Goal: Task Accomplishment & Management: Manage account settings

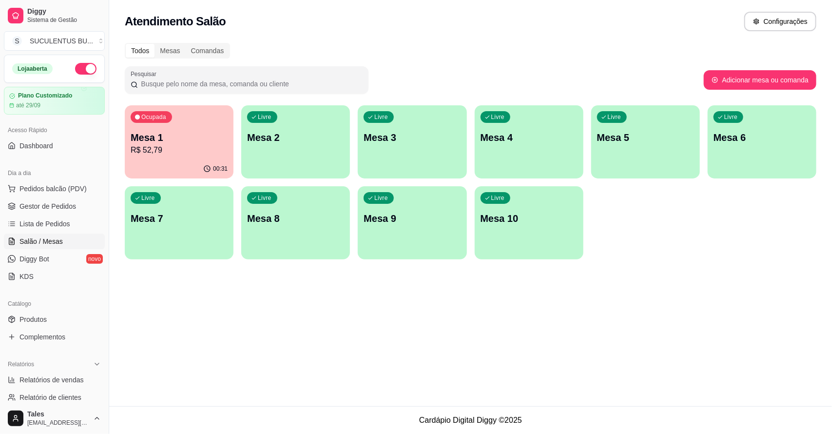
click at [157, 146] on p "R$ 52,79" at bounding box center [179, 150] width 97 height 12
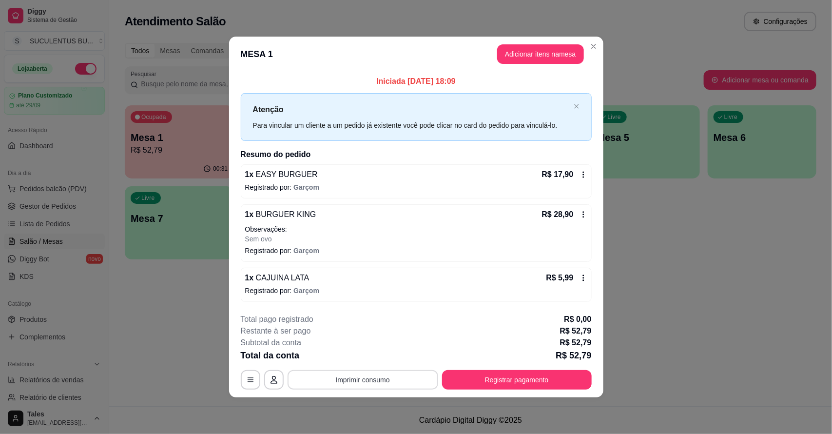
click at [425, 376] on button "Imprimir consumo" at bounding box center [363, 379] width 151 height 19
click at [382, 358] on button "IMPRESSORA CAIXA" at bounding box center [366, 357] width 80 height 16
click at [523, 379] on button "Registrar pagamento" at bounding box center [516, 379] width 145 height 19
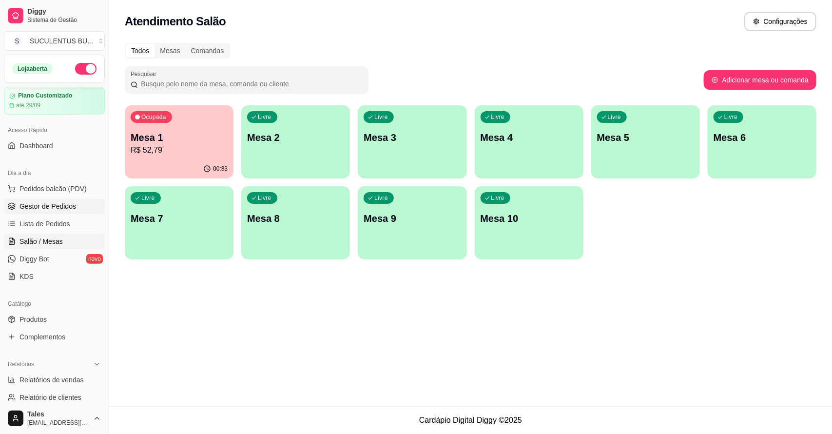
click at [80, 206] on link "Gestor de Pedidos" at bounding box center [54, 206] width 101 height 16
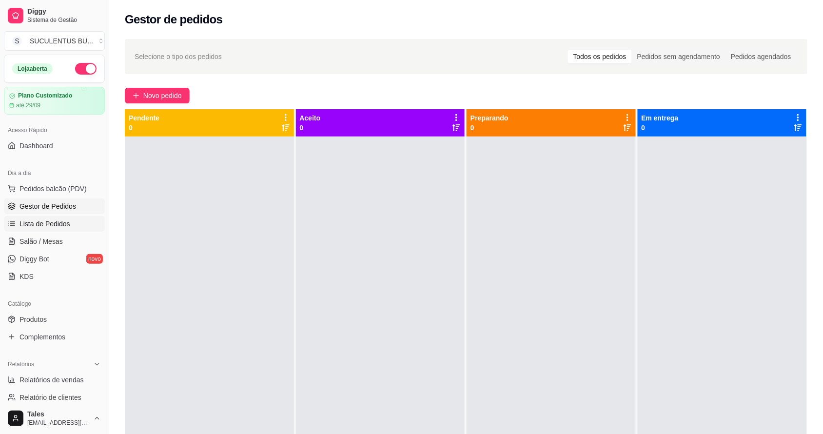
click at [57, 223] on span "Lista de Pedidos" at bounding box center [44, 224] width 51 height 10
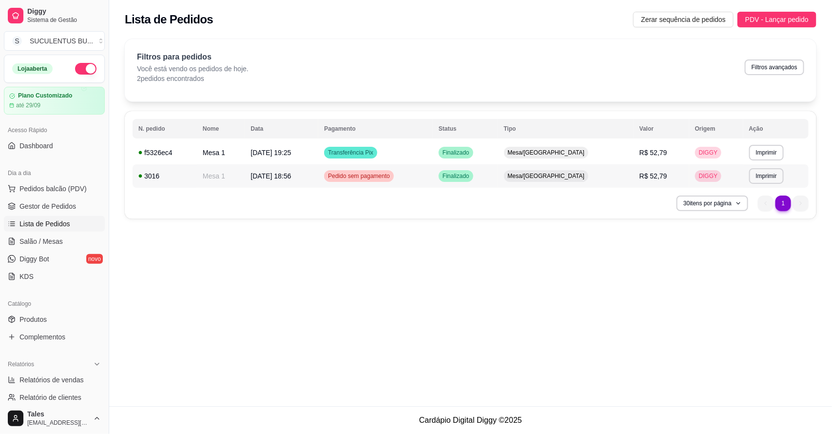
click at [318, 176] on td "[DATE] 18:56" at bounding box center [282, 175] width 74 height 23
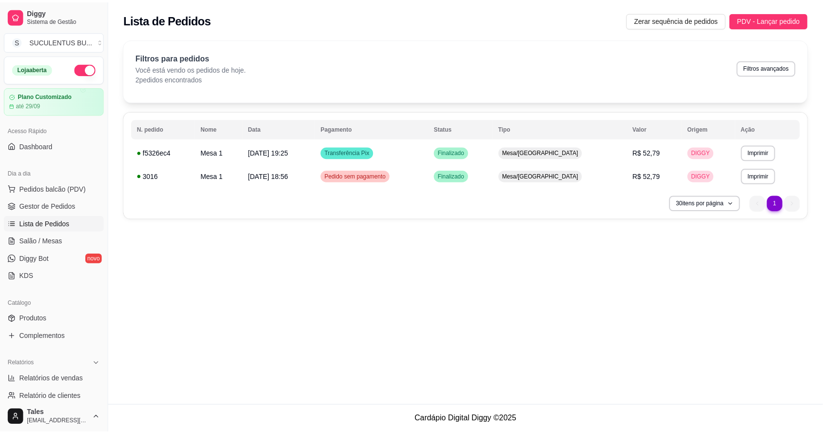
scroll to position [183, 0]
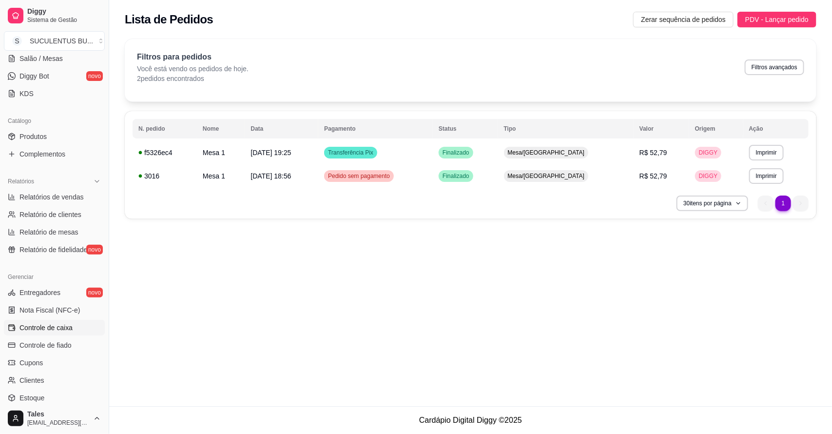
click at [65, 330] on span "Controle de caixa" at bounding box center [45, 328] width 53 height 10
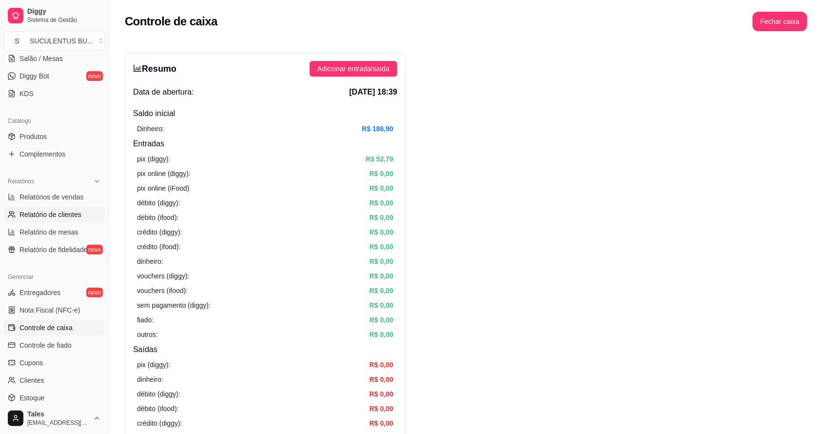
click at [64, 215] on span "Relatório de clientes" at bounding box center [50, 215] width 62 height 10
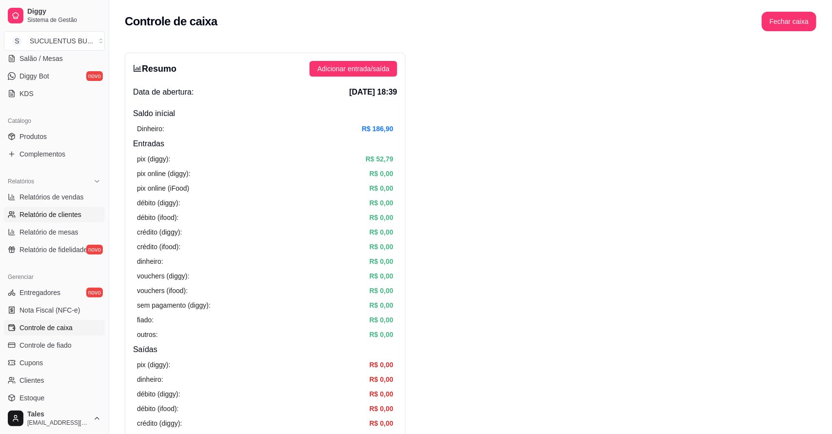
select select "30"
select select "HIGHEST_TOTAL_SPENT_WITH_ORDERS"
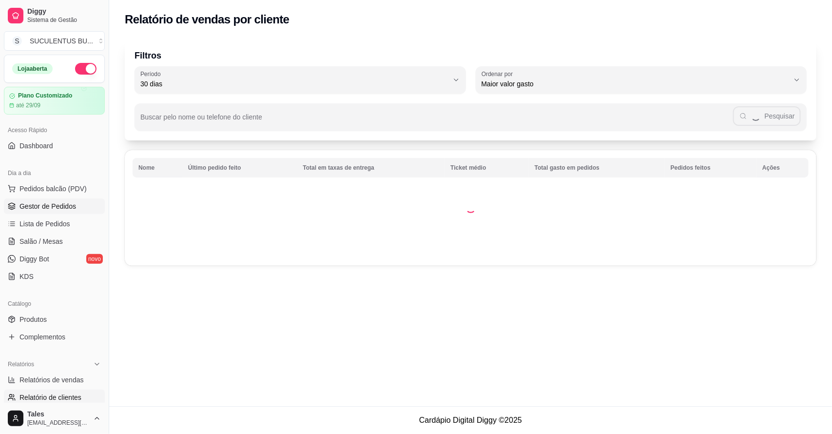
click at [58, 208] on span "Gestor de Pedidos" at bounding box center [47, 206] width 57 height 10
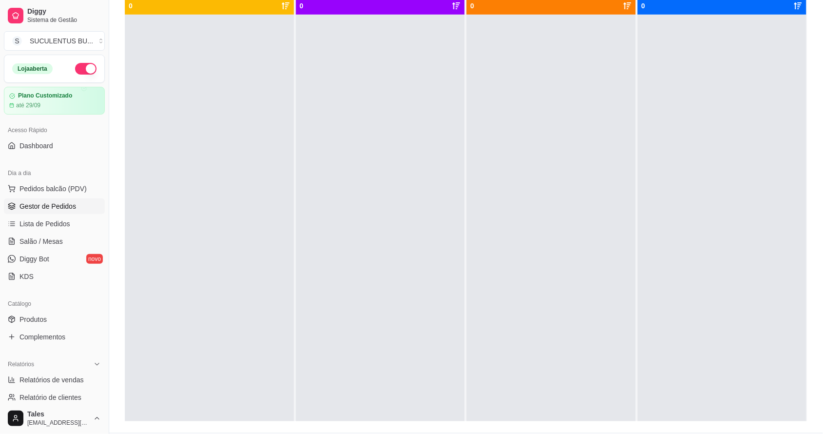
scroll to position [61, 0]
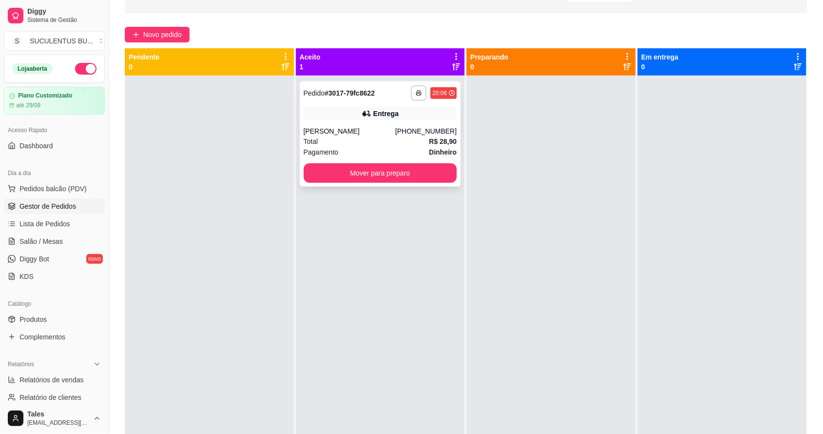
click at [362, 142] on div "Total R$ 28,90" at bounding box center [381, 141] width 154 height 11
click at [401, 169] on button "Mover para preparo" at bounding box center [381, 172] width 154 height 19
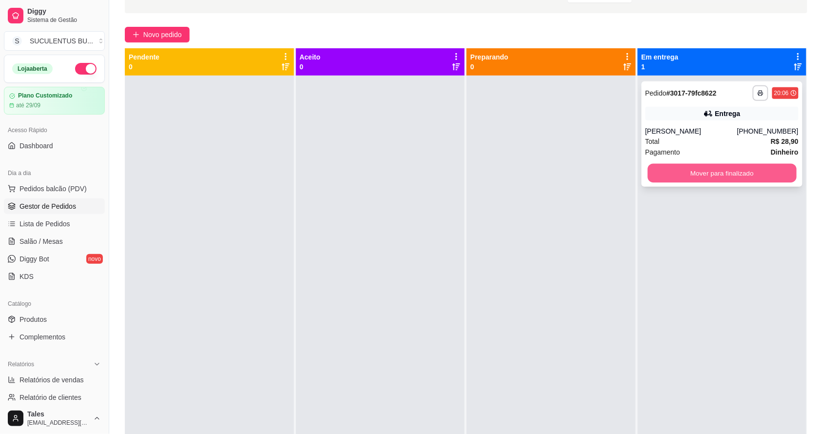
click at [700, 179] on button "Mover para finalizado" at bounding box center [721, 173] width 149 height 19
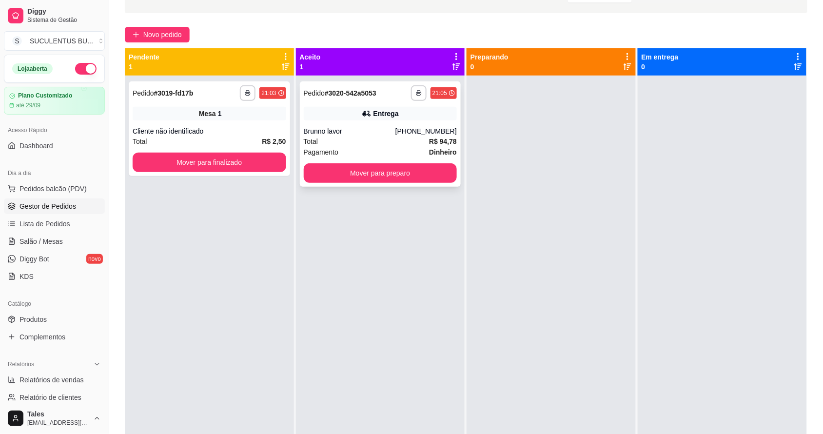
click at [380, 138] on div "Total R$ 94,78" at bounding box center [381, 141] width 154 height 11
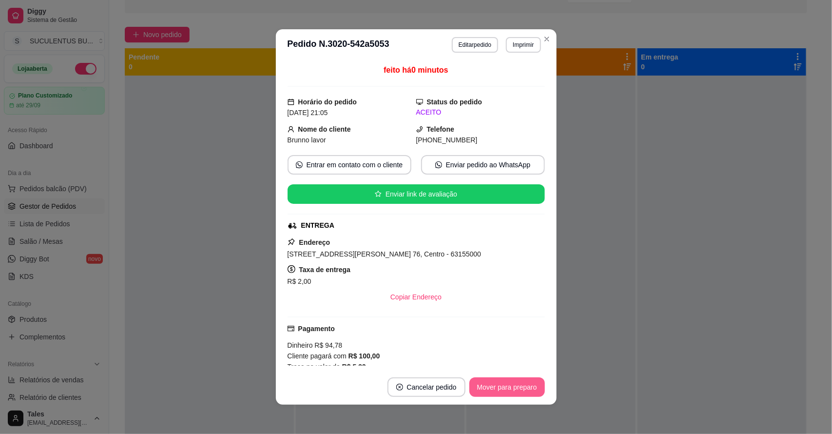
click at [521, 391] on button "Mover para preparo" at bounding box center [507, 386] width 76 height 19
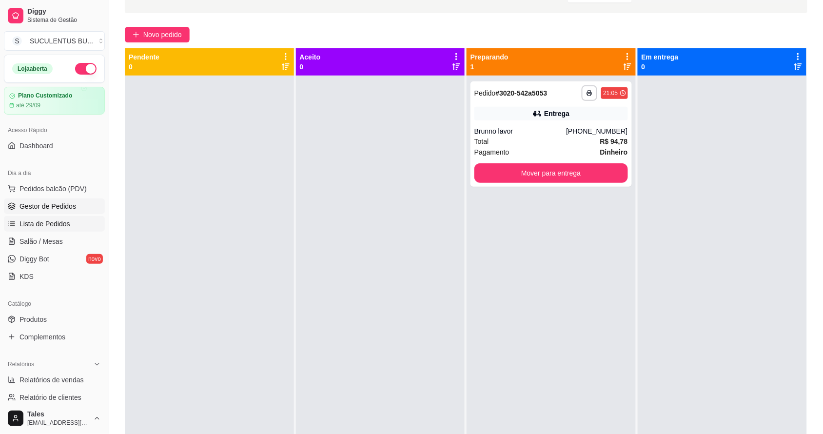
click at [79, 221] on link "Lista de Pedidos" at bounding box center [54, 224] width 101 height 16
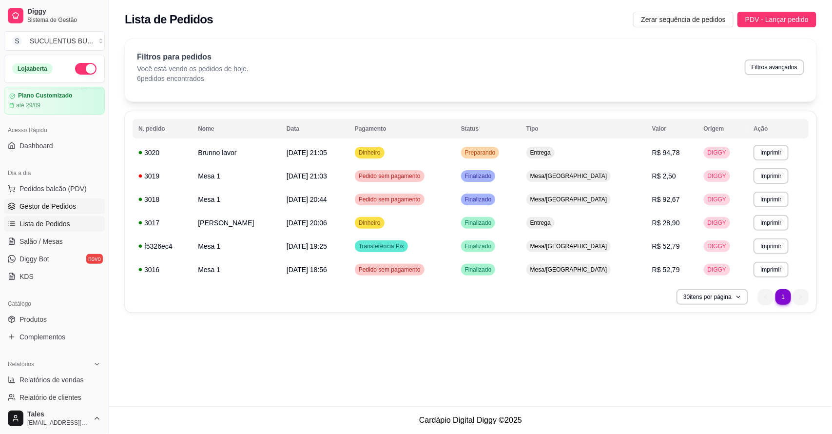
click at [38, 203] on span "Gestor de Pedidos" at bounding box center [47, 206] width 57 height 10
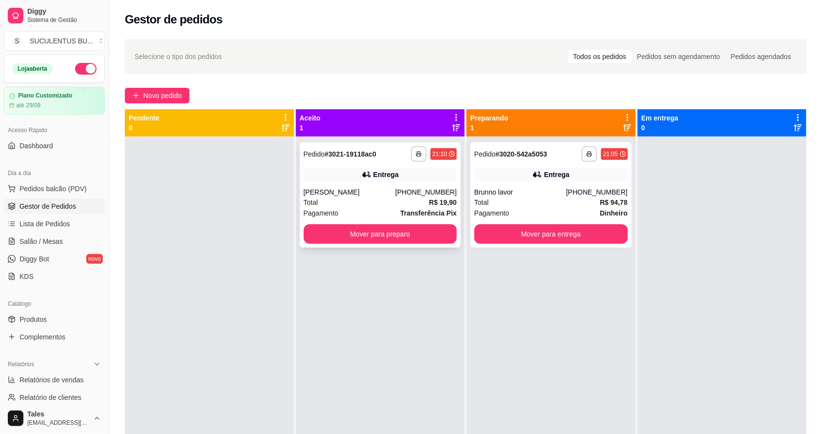
click at [370, 199] on div "Total R$ 19,90" at bounding box center [381, 202] width 154 height 11
click at [377, 237] on button "Mover para preparo" at bounding box center [381, 233] width 154 height 19
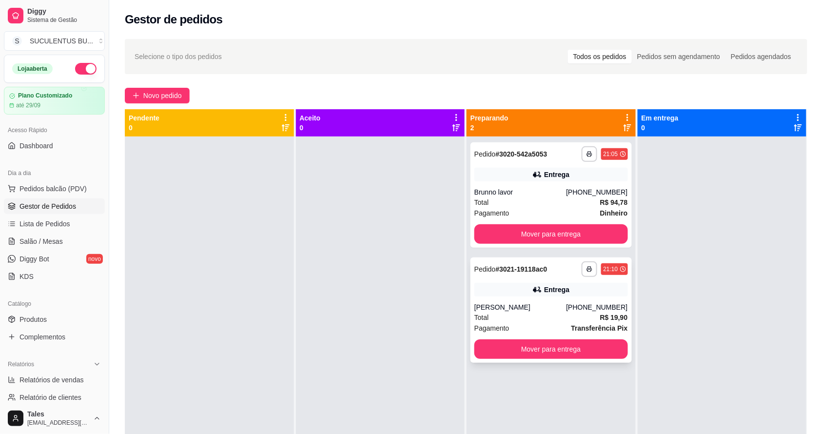
click at [541, 316] on div "Total R$ 19,90" at bounding box center [551, 317] width 154 height 11
click at [52, 188] on span "Pedidos balcão (PDV)" at bounding box center [52, 189] width 67 height 10
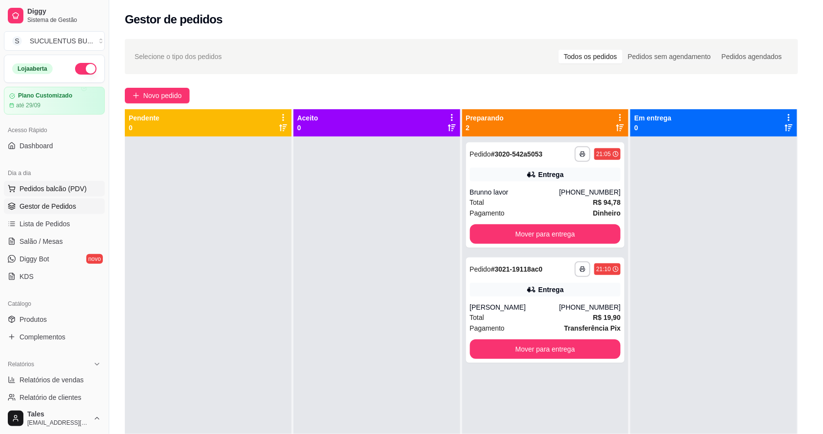
click at [52, 188] on img at bounding box center [73, 178] width 90 height 61
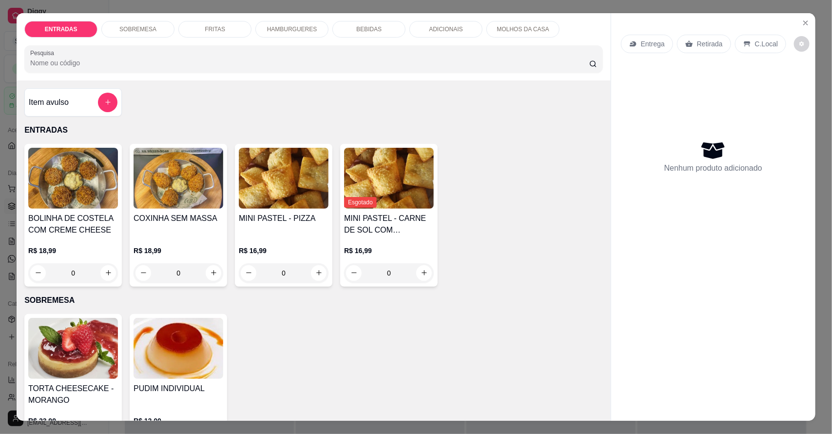
click at [273, 29] on p "HAMBURGUERES" at bounding box center [292, 29] width 50 height 8
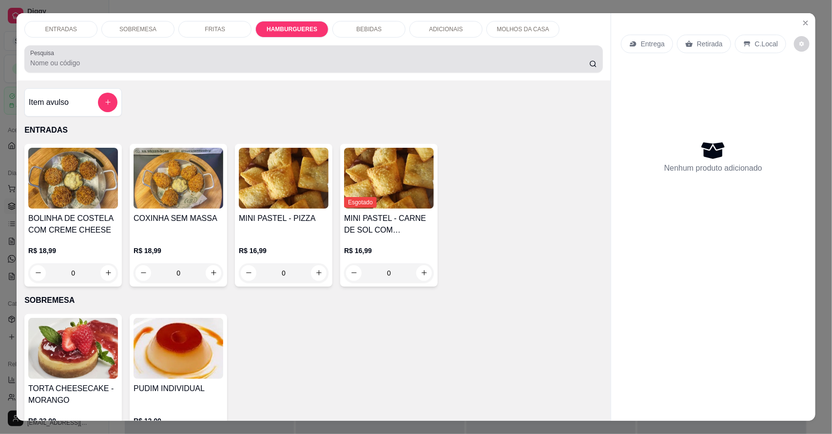
scroll to position [18, 0]
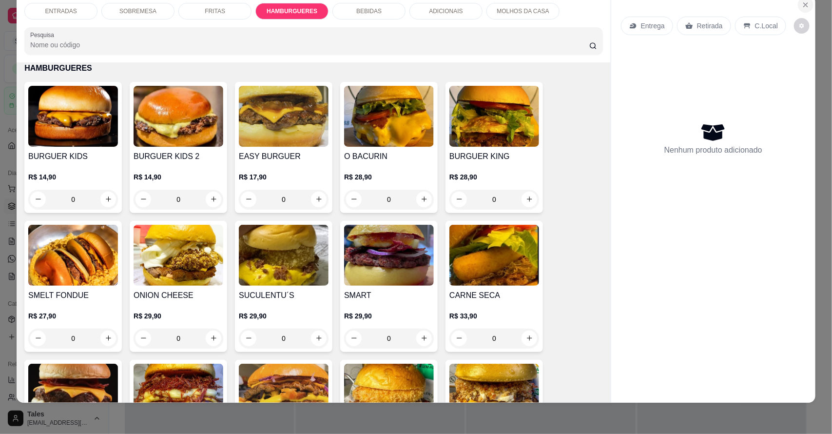
click at [804, 5] on icon "Close" at bounding box center [806, 5] width 4 height 4
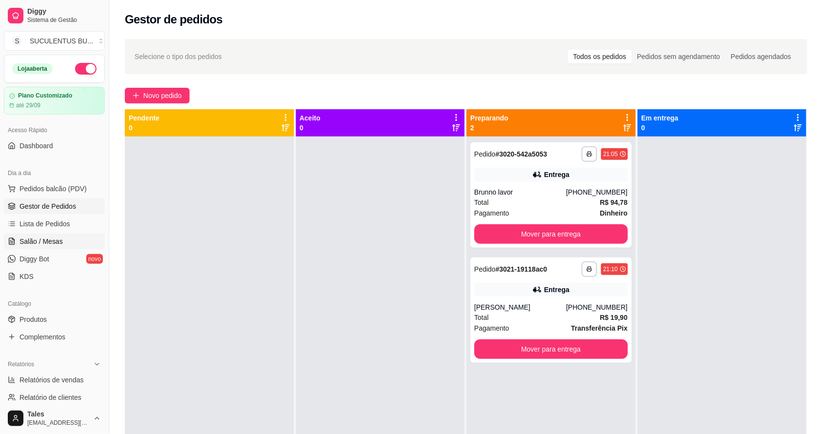
click at [47, 241] on span "Salão / Mesas" at bounding box center [40, 241] width 43 height 10
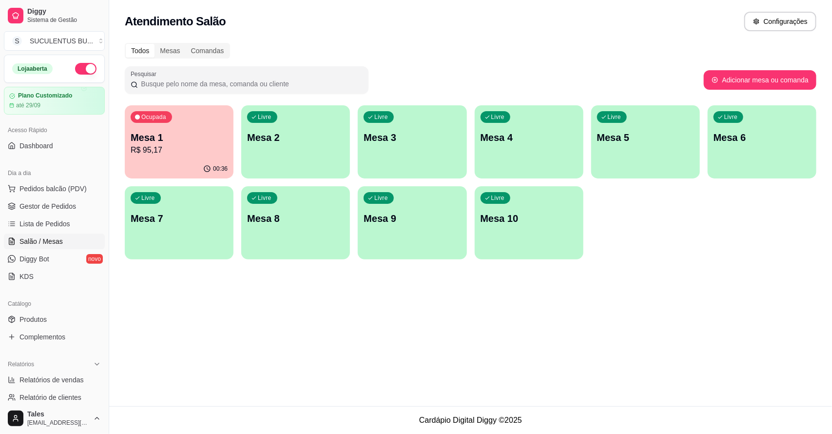
click at [186, 149] on p "R$ 95,17" at bounding box center [179, 150] width 97 height 12
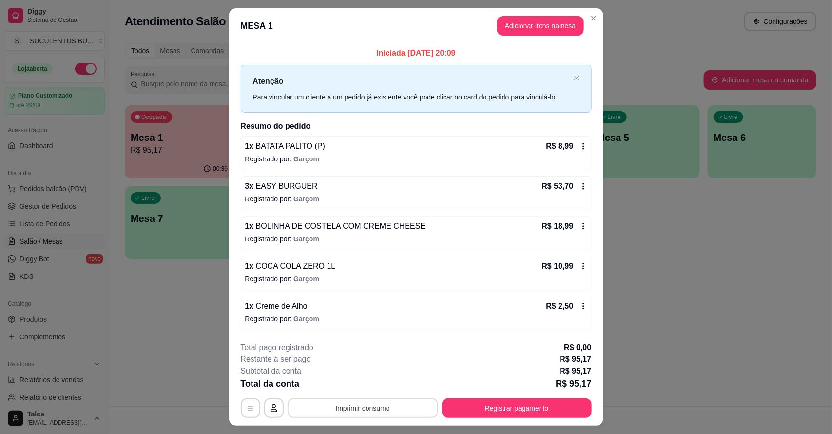
click at [394, 410] on button "Imprimir consumo" at bounding box center [363, 407] width 151 height 19
click at [356, 386] on button "IMPRESSORA CAIXA" at bounding box center [361, 385] width 78 height 15
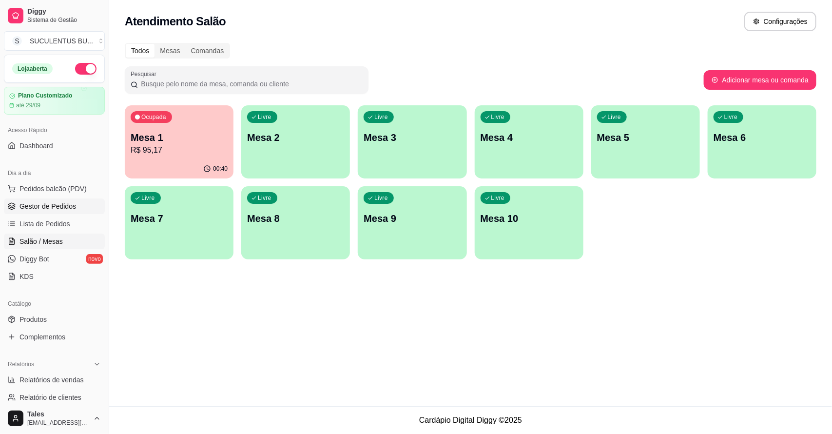
click at [47, 206] on span "Gestor de Pedidos" at bounding box center [47, 206] width 57 height 10
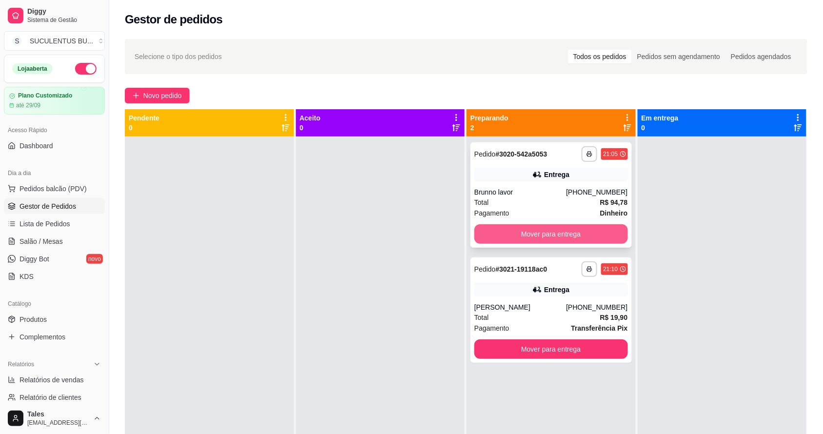
click at [526, 228] on button "Mover para entrega" at bounding box center [551, 233] width 154 height 19
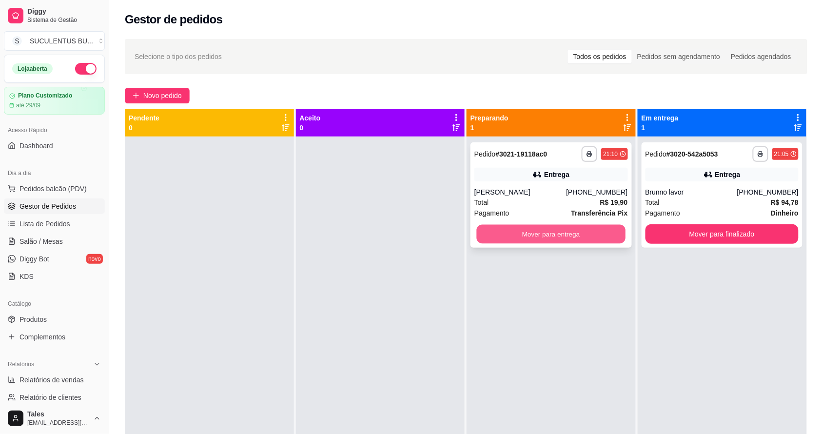
click at [525, 231] on button "Mover para entrega" at bounding box center [551, 234] width 149 height 19
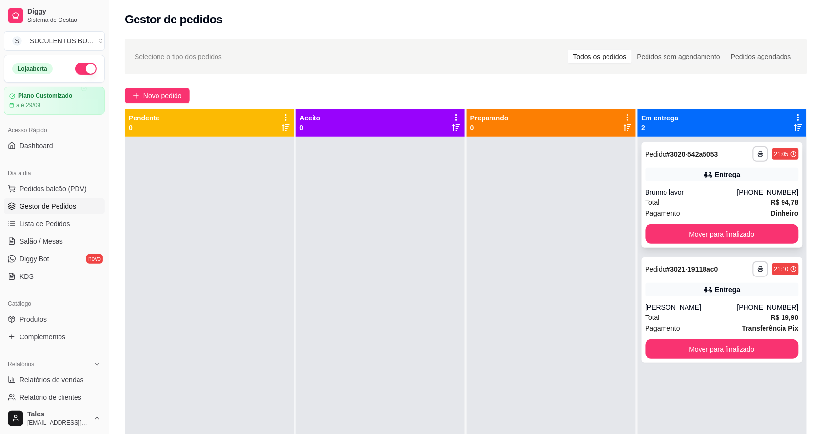
click at [693, 201] on div "Total R$ 94,78" at bounding box center [722, 202] width 154 height 11
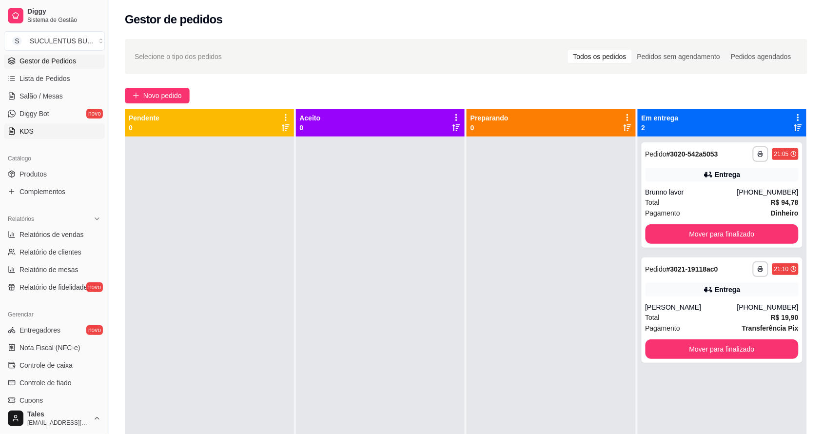
scroll to position [84, 0]
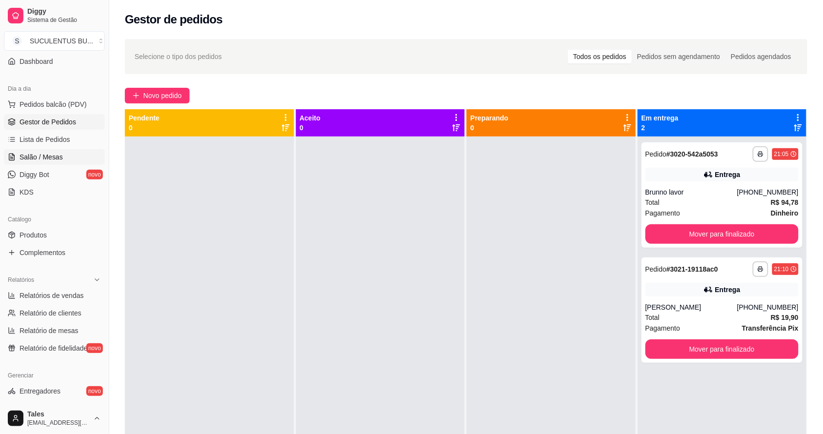
click at [61, 160] on span "Salão / Mesas" at bounding box center [40, 157] width 43 height 10
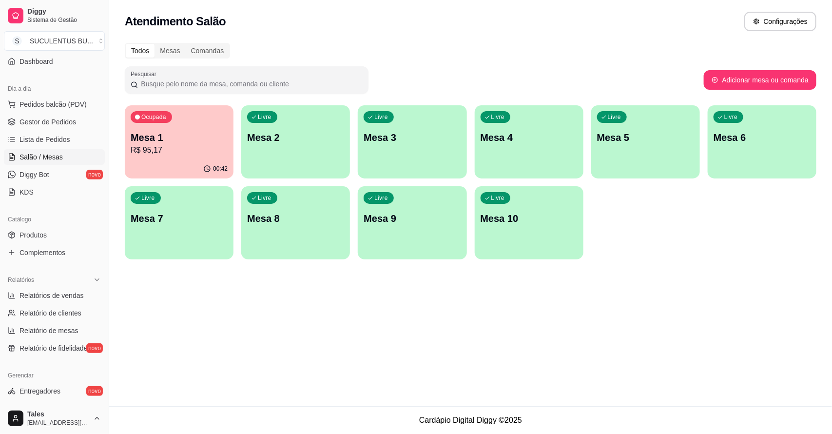
click at [174, 148] on p "R$ 95,17" at bounding box center [179, 150] width 97 height 12
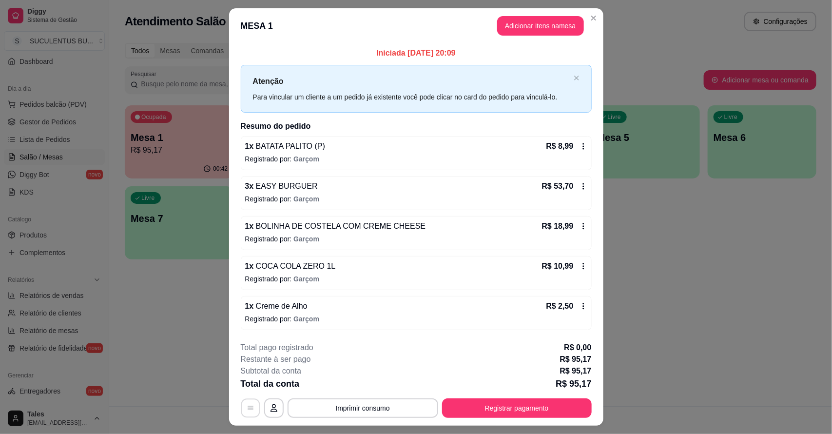
click at [248, 405] on icon "button" at bounding box center [251, 408] width 8 height 8
click at [582, 145] on icon at bounding box center [582, 146] width 1 height 6
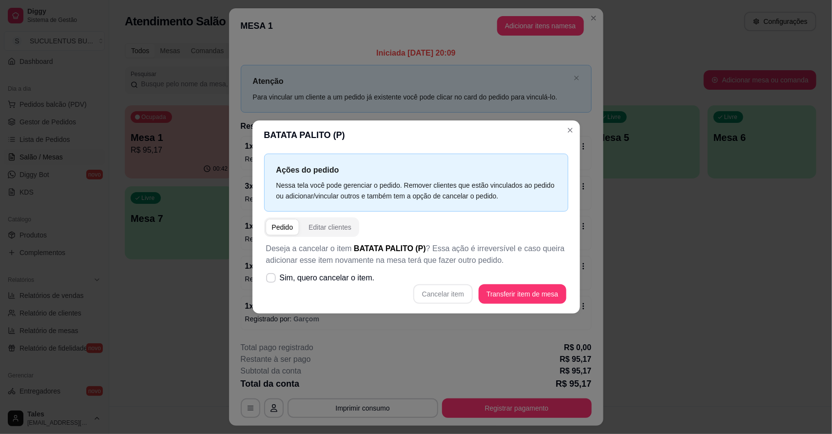
click at [564, 139] on header "BATATA PALITO (P)" at bounding box center [416, 134] width 328 height 29
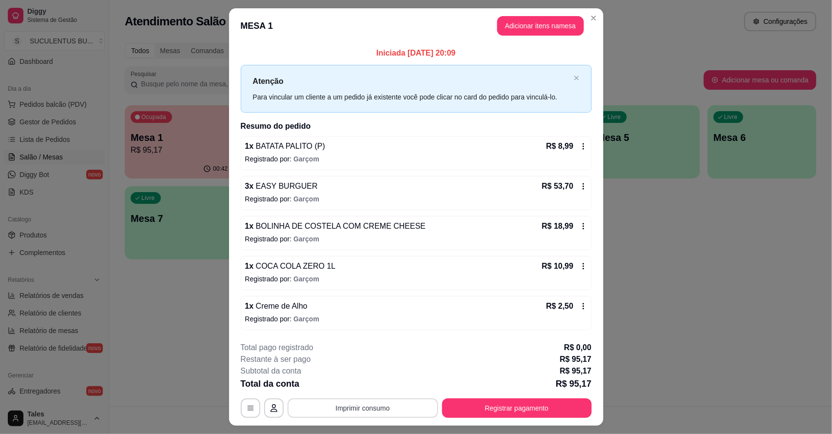
click at [407, 406] on button "Imprimir consumo" at bounding box center [363, 407] width 151 height 19
click at [366, 384] on button "IMPRESSORA CAIXA" at bounding box center [361, 385] width 78 height 15
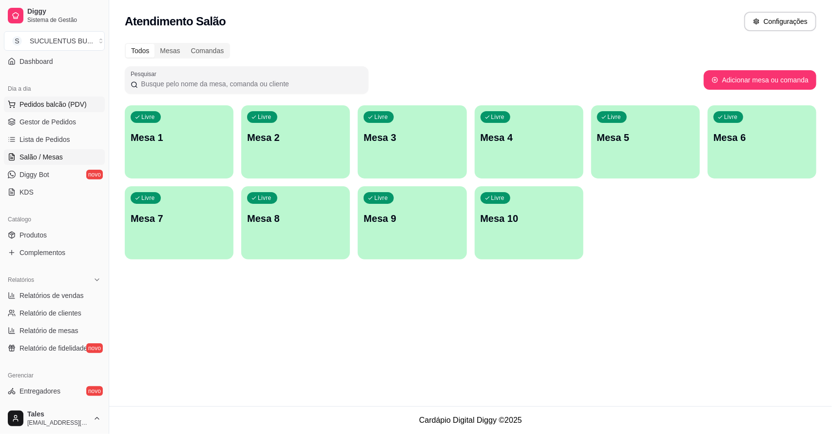
click at [81, 104] on span "Pedidos balcão (PDV)" at bounding box center [52, 104] width 67 height 10
click at [66, 126] on p "ENTRADAS" at bounding box center [313, 130] width 579 height 12
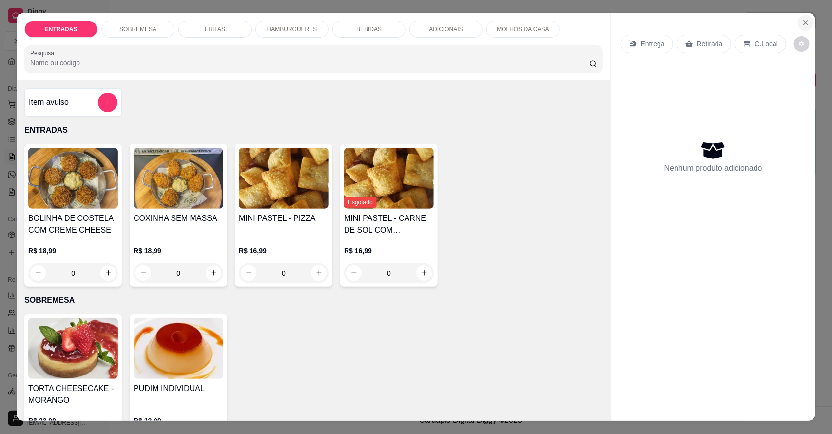
click at [802, 23] on icon "Close" at bounding box center [806, 23] width 8 height 8
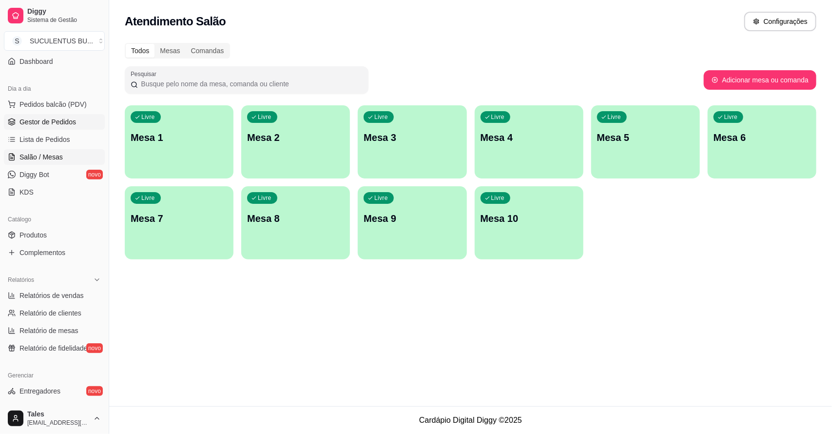
click at [52, 121] on span "Gestor de Pedidos" at bounding box center [47, 122] width 57 height 10
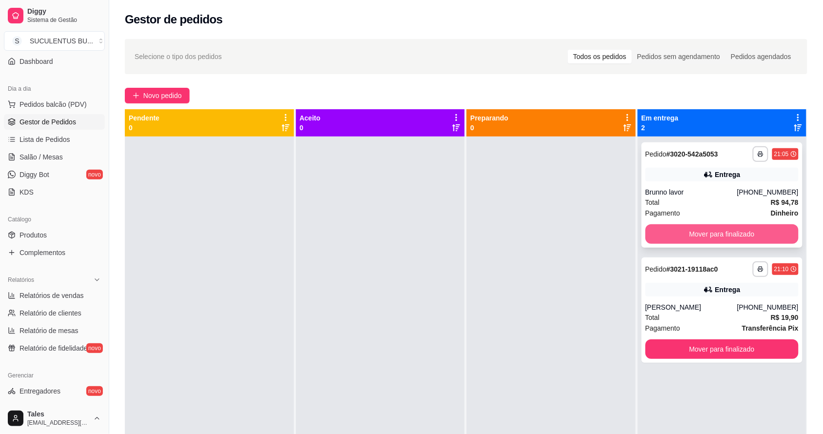
click at [731, 232] on button "Mover para finalizado" at bounding box center [722, 233] width 154 height 19
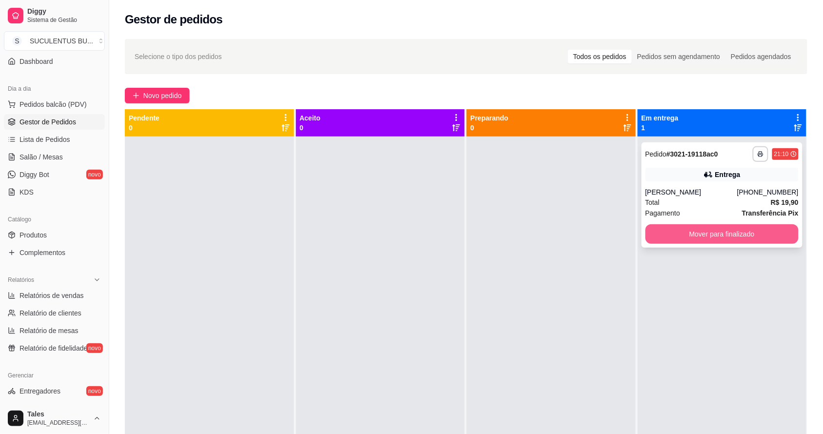
click at [727, 237] on button "Mover para finalizado" at bounding box center [722, 233] width 154 height 19
